Goal: Find specific page/section: Find specific page/section

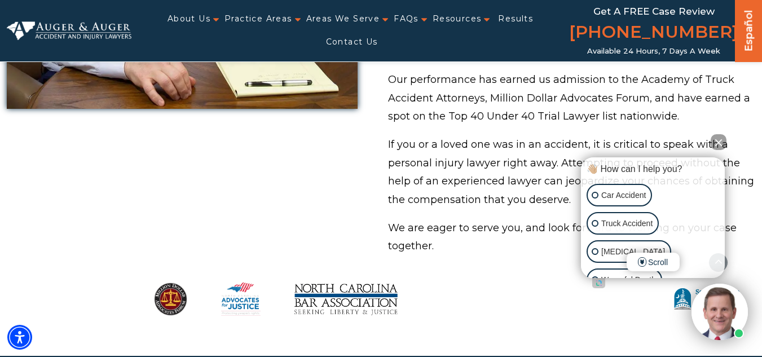
scroll to position [1017, 0]
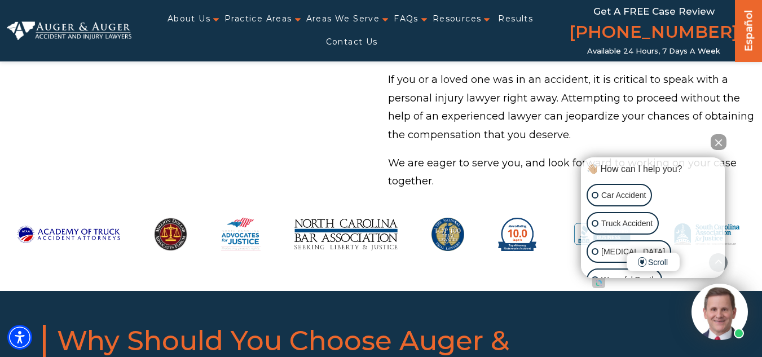
click at [722, 148] on button "Close Intaker Chat Widget" at bounding box center [718, 142] width 16 height 16
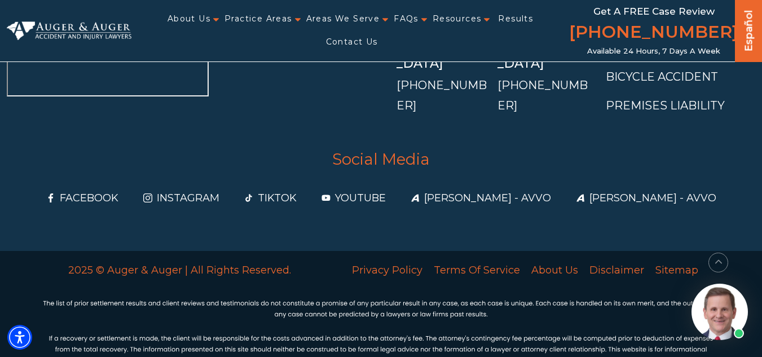
scroll to position [4624, 0]
